Goal: Transaction & Acquisition: Purchase product/service

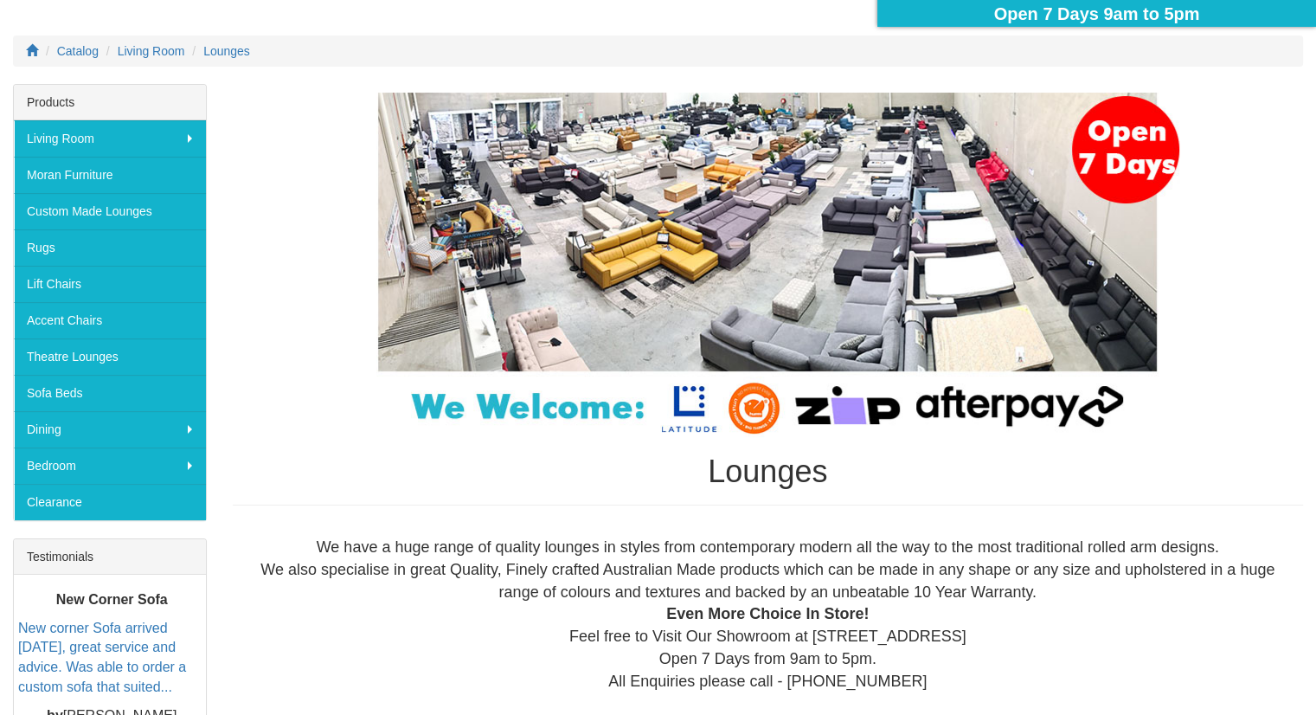
scroll to position [246, 0]
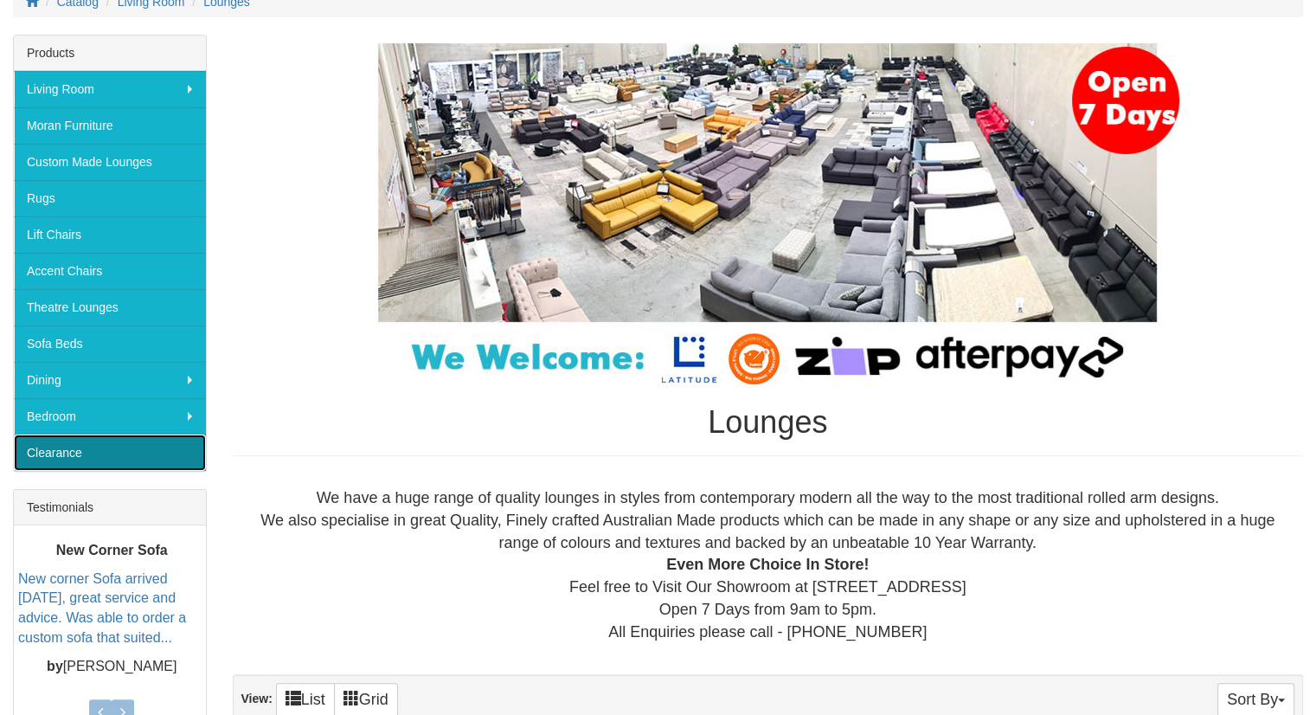
click at [83, 454] on link "Clearance" at bounding box center [110, 452] width 192 height 36
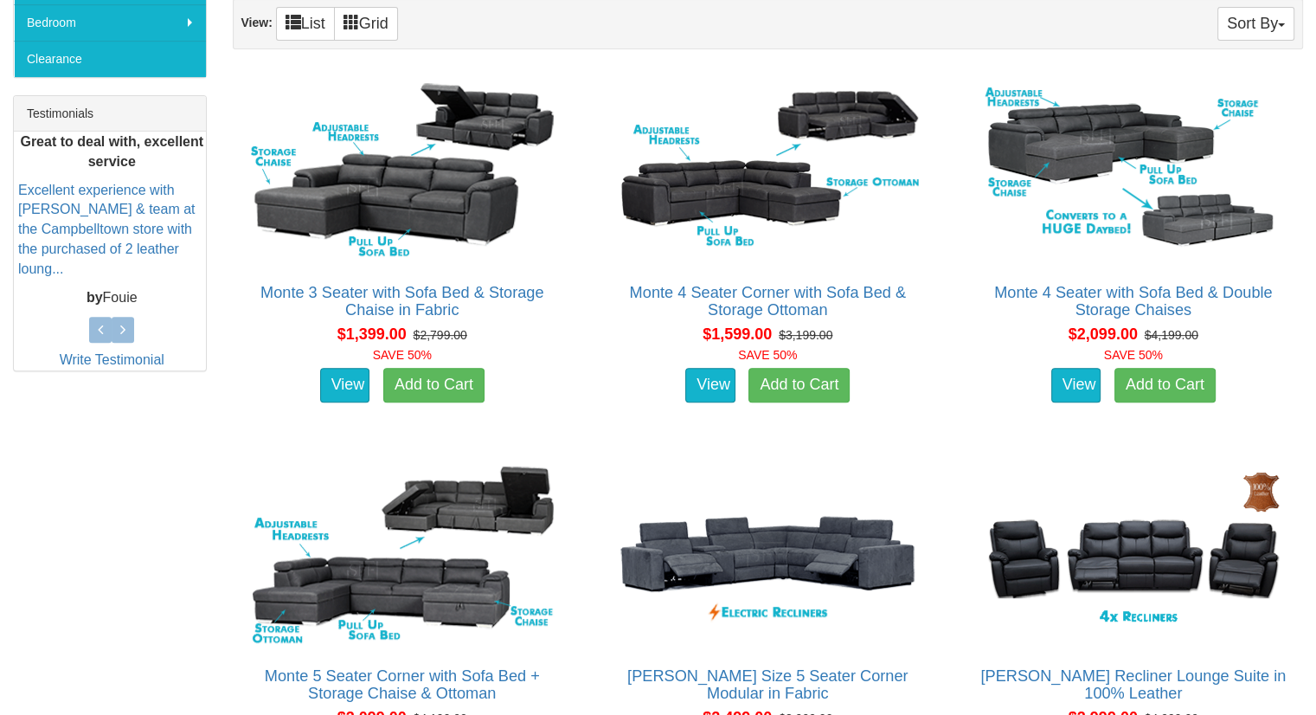
scroll to position [638, 0]
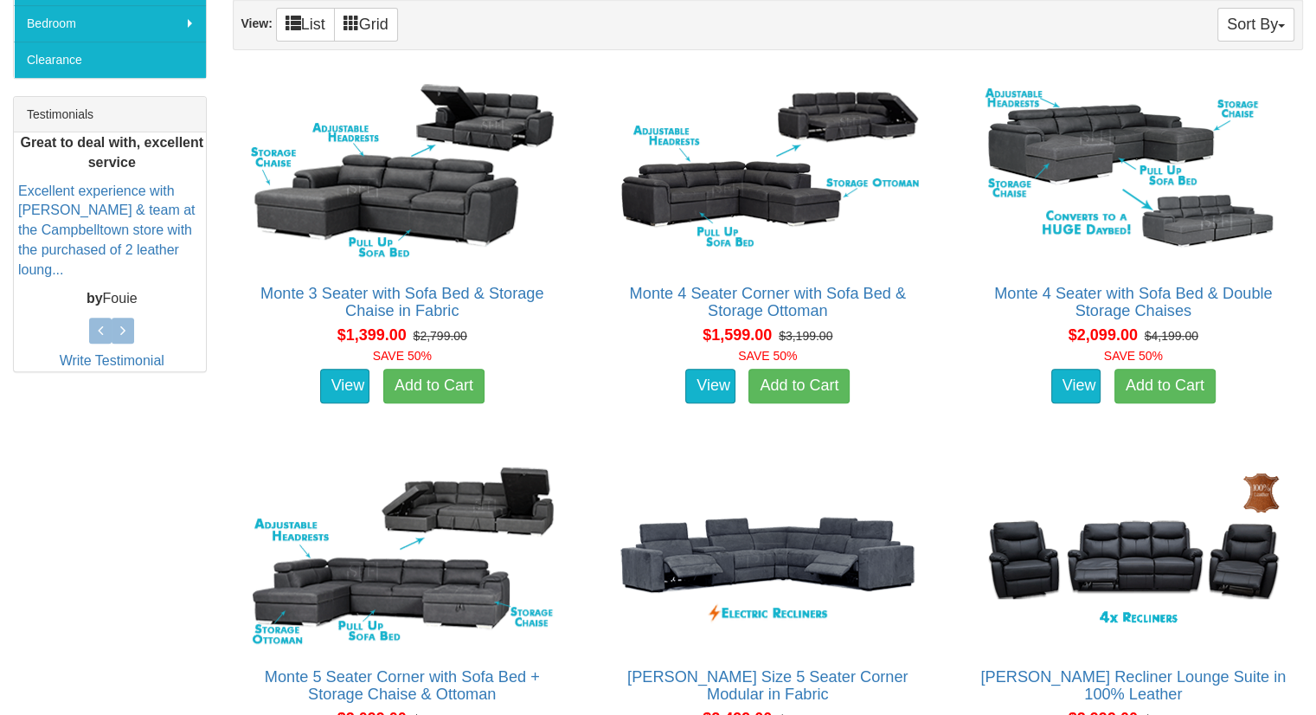
click at [885, 302] on h2 "Monte 4 Seater Corner with Sofa Bed & Storage Ottoman" at bounding box center [767, 302] width 321 height 35
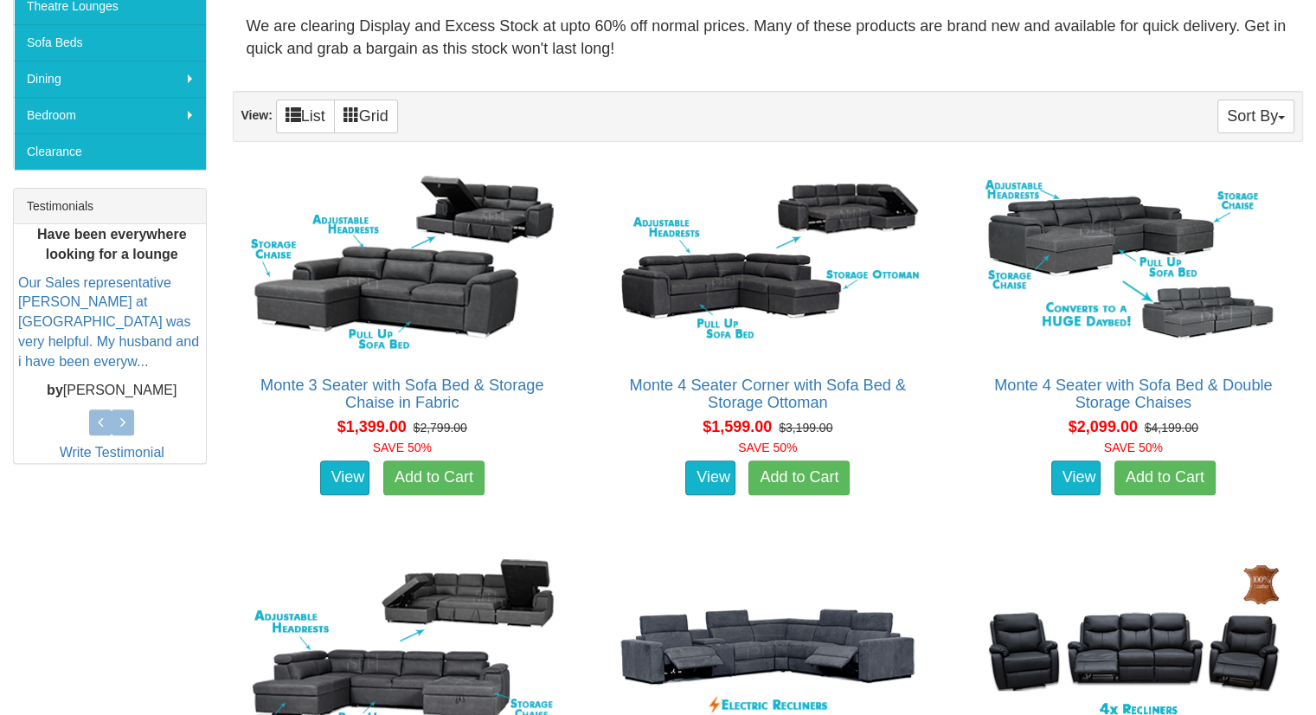
scroll to position [546, 0]
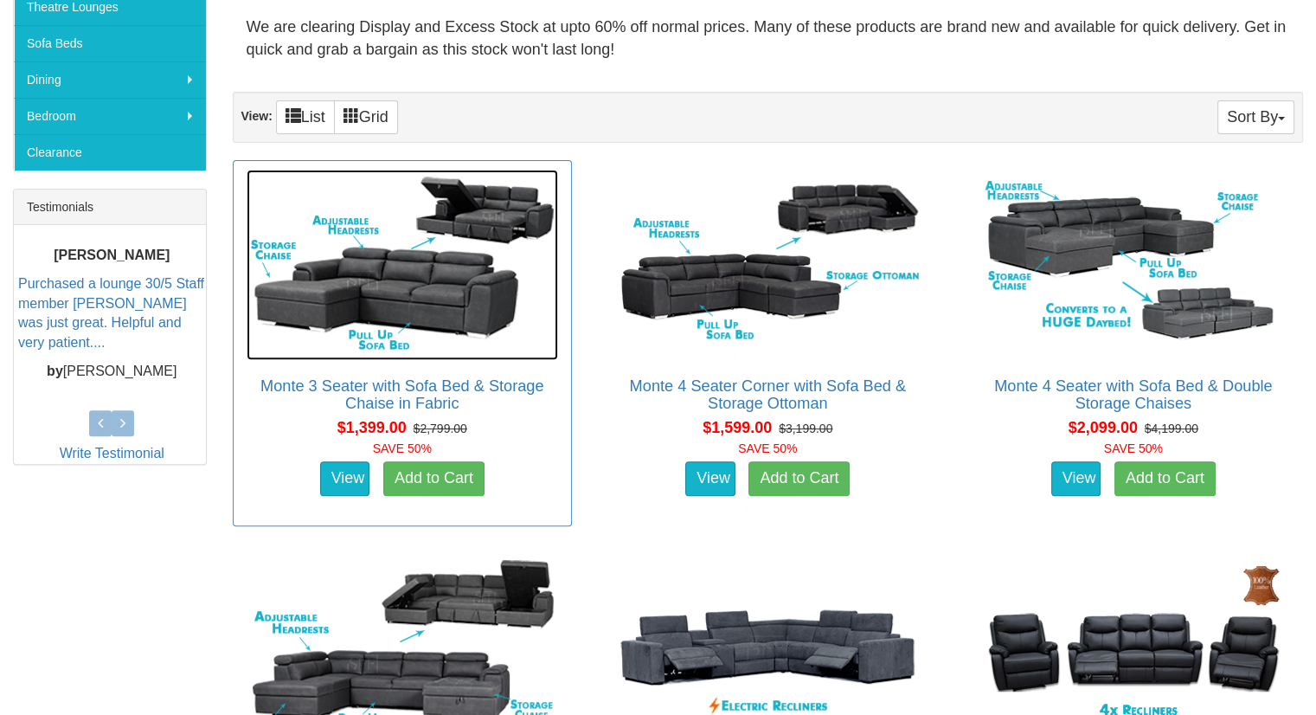
click at [416, 249] on img at bounding box center [402, 265] width 311 height 190
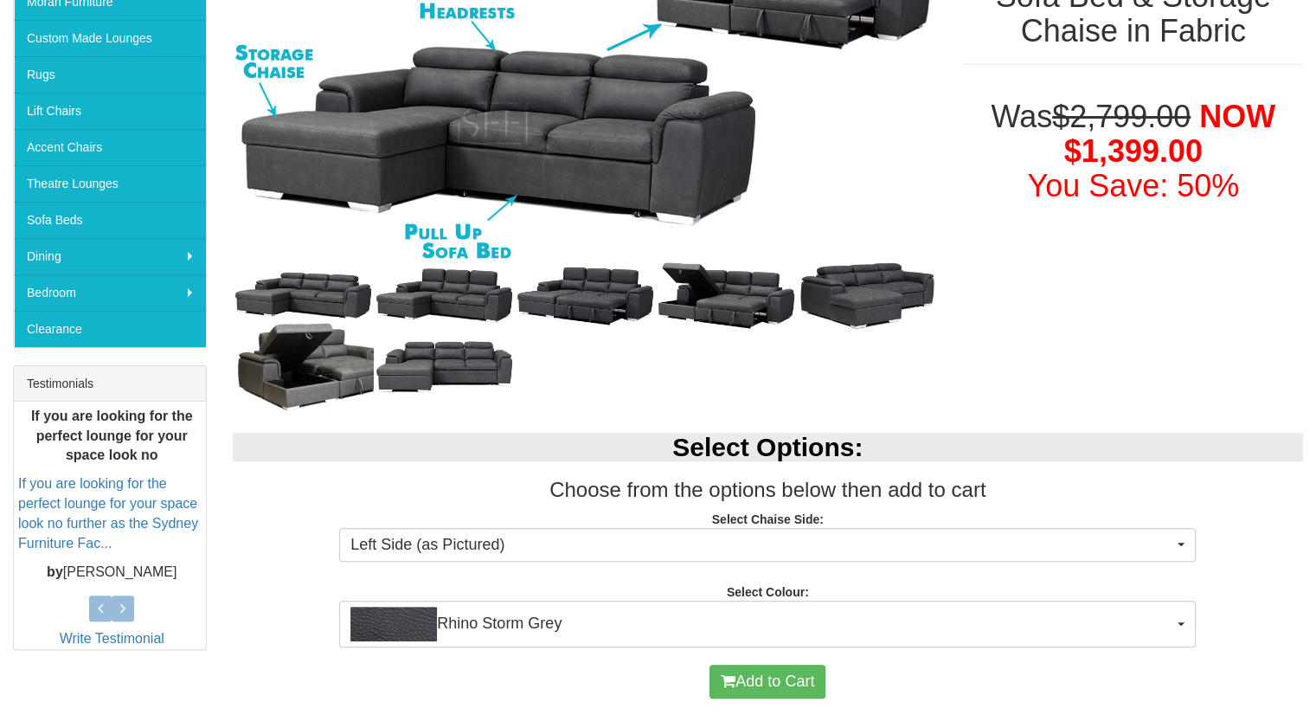
scroll to position [370, 0]
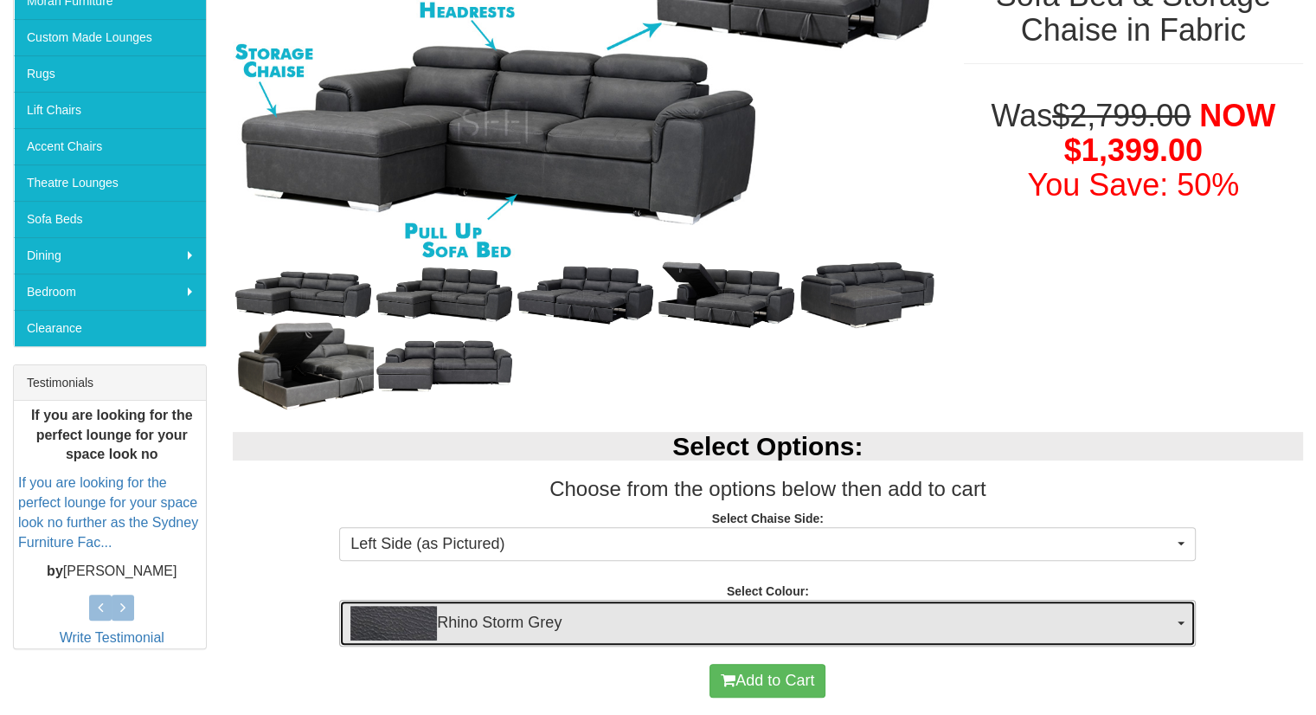
click at [668, 639] on button "Rhino Storm Grey" at bounding box center [767, 623] width 856 height 47
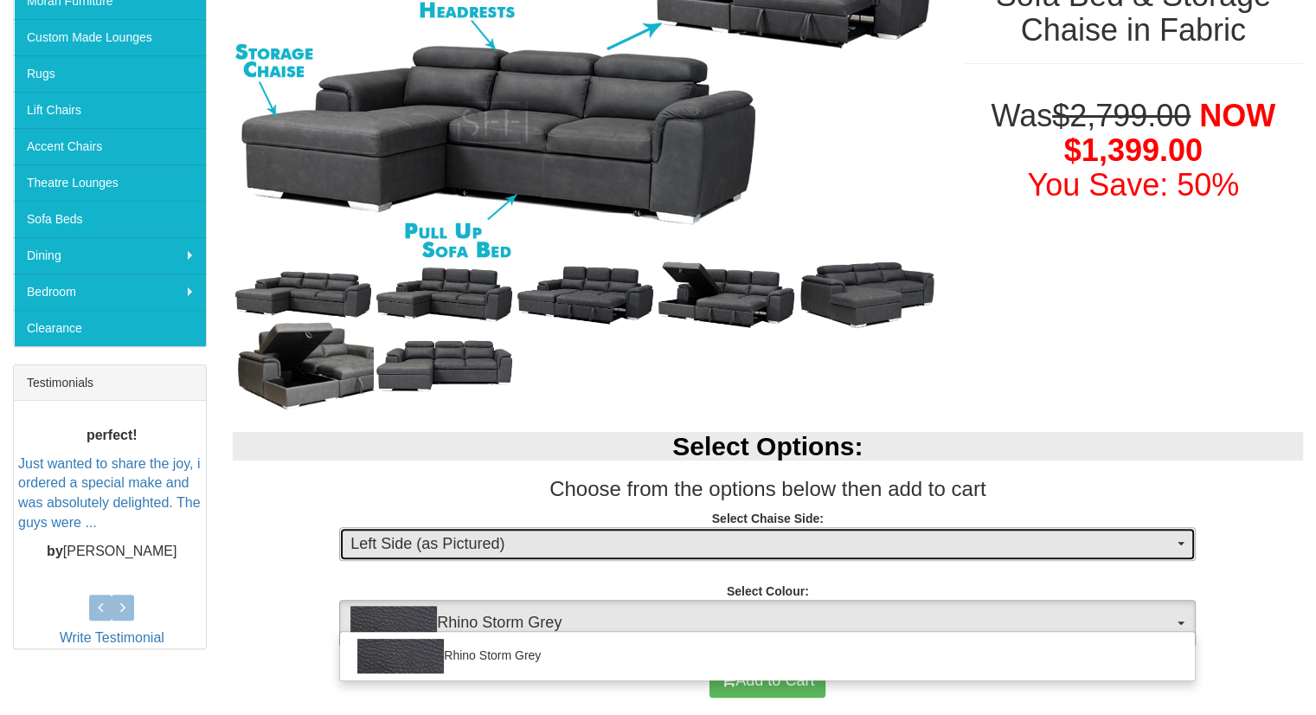
click at [678, 527] on button "Left Side (as Pictured)" at bounding box center [767, 544] width 856 height 35
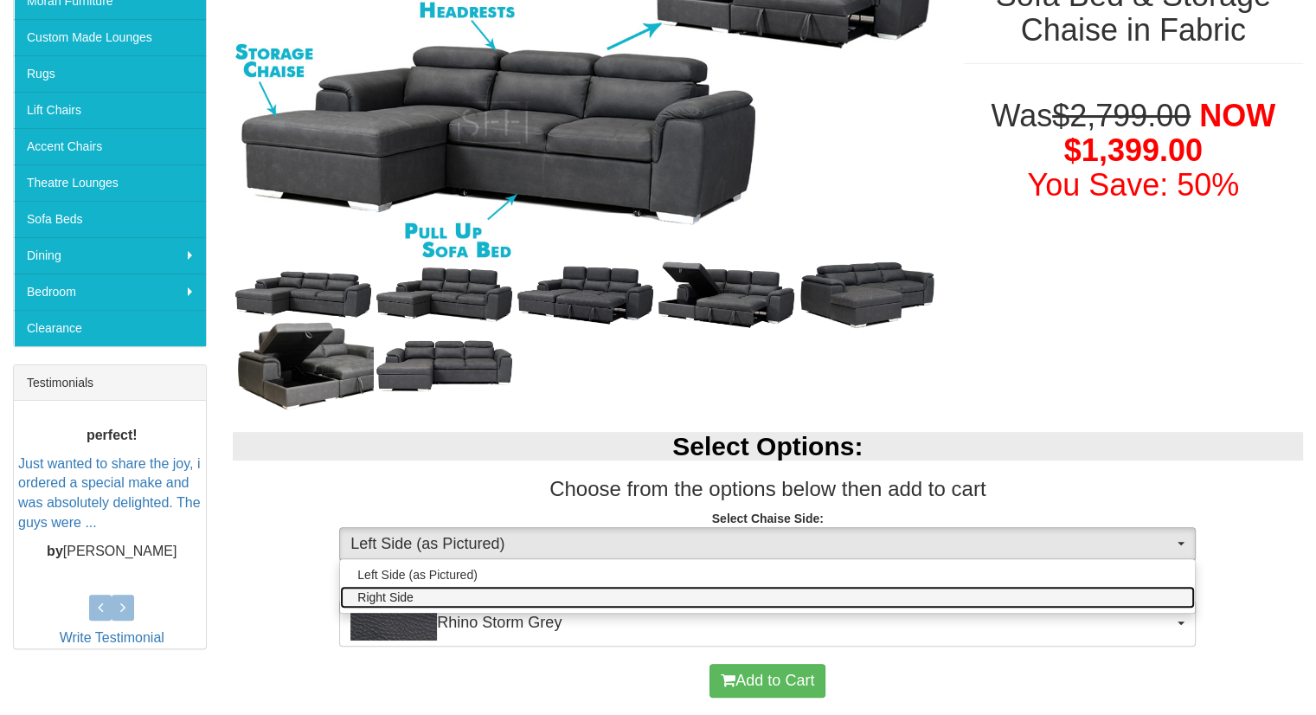
click at [655, 595] on link "Right Side" at bounding box center [767, 597] width 855 height 22
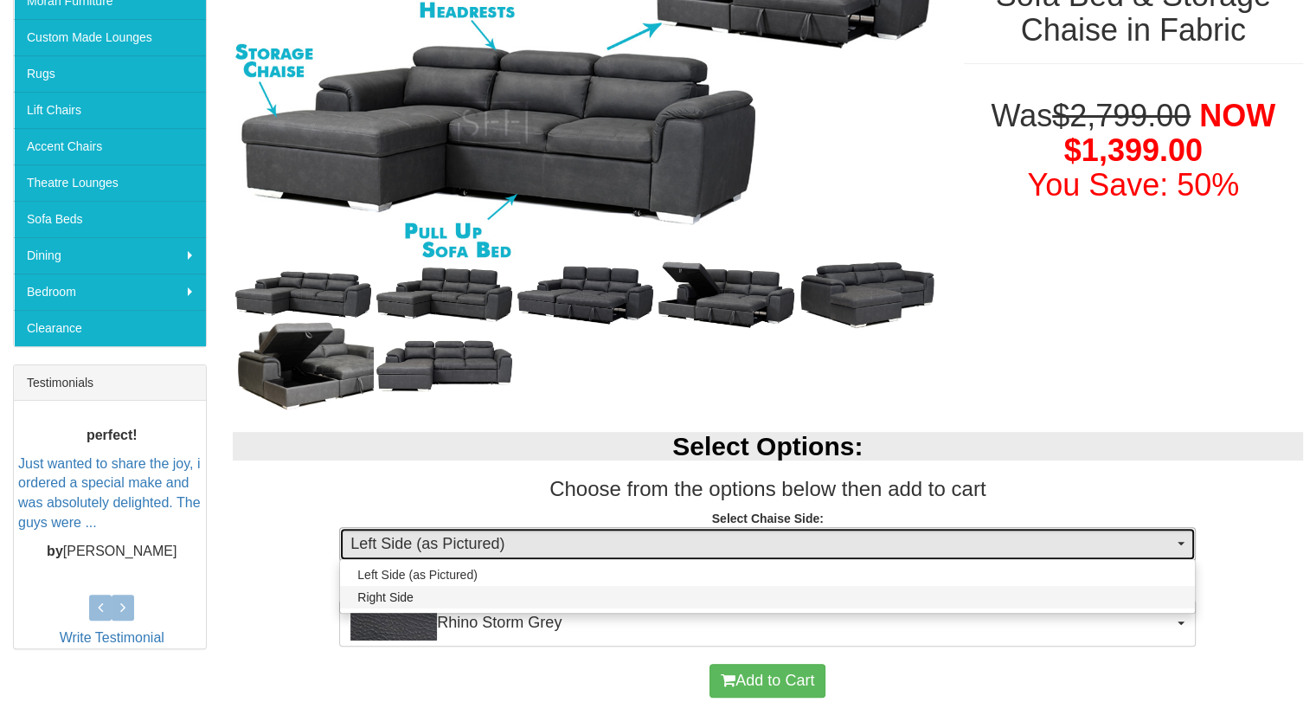
select select "266"
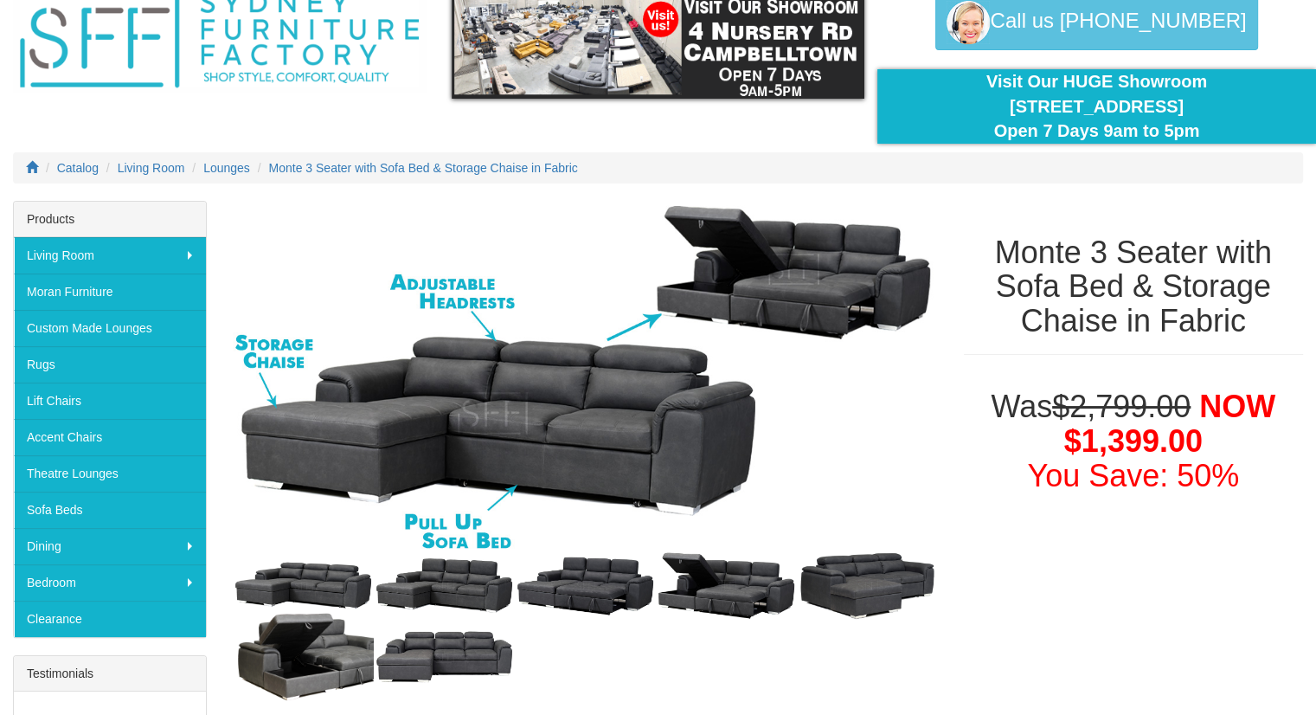
scroll to position [80, 0]
